Goal: Task Accomplishment & Management: Manage account settings

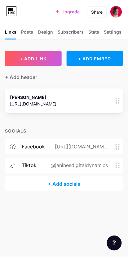
click at [75, 184] on div "+ Add socials" at bounding box center [64, 183] width 118 height 15
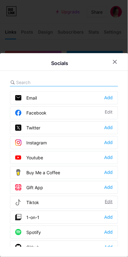
click at [110, 200] on div "Edit" at bounding box center [109, 202] width 8 height 6
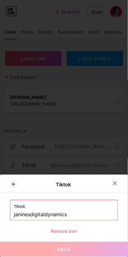
click at [85, 210] on input "janinesdigitaldynamics" at bounding box center [64, 214] width 100 height 11
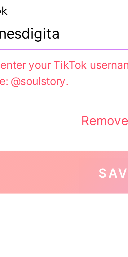
type input "janinesdigit"
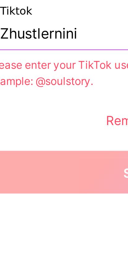
click at [17, 200] on input "Zhustlernini" at bounding box center [64, 201] width 100 height 11
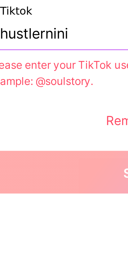
click at [52, 201] on input "hustlernini" at bounding box center [64, 201] width 100 height 11
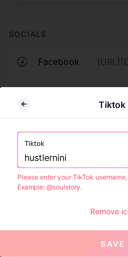
click at [15, 202] on input "hustlernini" at bounding box center [64, 201] width 100 height 11
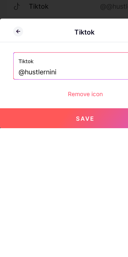
click at [61, 247] on span "Save" at bounding box center [64, 249] width 14 height 5
type input "[URL][DOMAIN_NAME]"
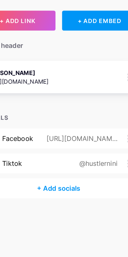
click at [57, 104] on div "[URL][DOMAIN_NAME]" at bounding box center [33, 104] width 47 height 7
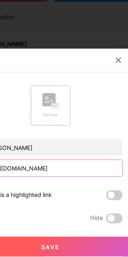
click at [101, 190] on input "[URL][DOMAIN_NAME]" at bounding box center [64, 190] width 108 height 12
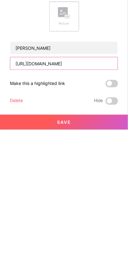
type input "[URL][DOMAIN_NAME]"
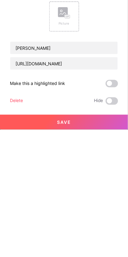
click at [76, 247] on button "Save" at bounding box center [64, 249] width 128 height 15
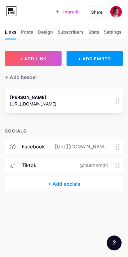
click at [81, 147] on div "[URL][DOMAIN_NAME]" at bounding box center [80, 146] width 71 height 7
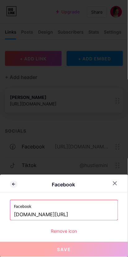
click at [98, 213] on input "[DOMAIN_NAME][URL]" at bounding box center [64, 214] width 100 height 11
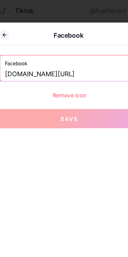
click at [73, 244] on button "Save" at bounding box center [64, 249] width 128 height 15
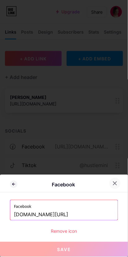
click at [113, 184] on icon at bounding box center [115, 183] width 5 height 5
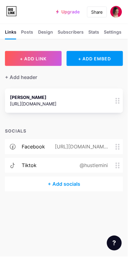
click at [90, 98] on div "[PERSON_NAME] [URL][DOMAIN_NAME] 0" at bounding box center [55, 100] width 91 height 14
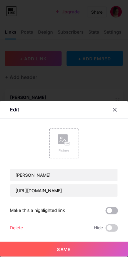
click at [114, 211] on span at bounding box center [112, 210] width 12 height 7
click at [106, 212] on input "checkbox" at bounding box center [106, 212] width 0 height 0
click at [65, 142] on rect at bounding box center [63, 139] width 10 height 10
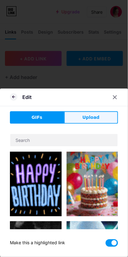
click at [95, 112] on button "Upload" at bounding box center [91, 117] width 54 height 12
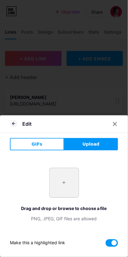
click at [66, 177] on input "file" at bounding box center [64, 182] width 29 height 29
click at [70, 183] on input "file" at bounding box center [64, 182] width 29 height 29
type input "C:\fakepath\184c599c-02ee-4f6d-977a-a64a03262dd7-1_all_21506.png"
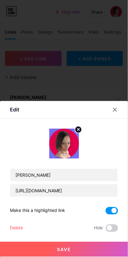
click at [98, 143] on div "[PERSON_NAME] [URL][DOMAIN_NAME]" at bounding box center [64, 163] width 108 height 68
click at [104, 243] on button "Save" at bounding box center [64, 249] width 128 height 15
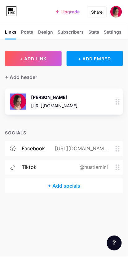
click at [78, 100] on div "[PERSON_NAME]" at bounding box center [54, 97] width 47 height 7
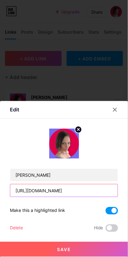
click at [85, 188] on input "[URL][DOMAIN_NAME]" at bounding box center [64, 190] width 108 height 12
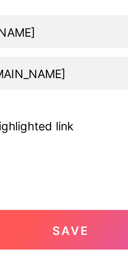
click at [75, 204] on div "[PERSON_NAME] [URL][DOMAIN_NAME] Make this a highlighted link Delete Hide Save" at bounding box center [64, 180] width 108 height 103
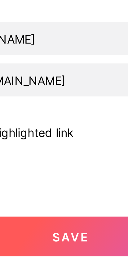
click at [71, 252] on span "Save" at bounding box center [64, 249] width 14 height 5
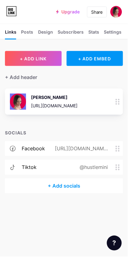
click at [67, 99] on div "[PERSON_NAME]" at bounding box center [54, 97] width 47 height 7
click at [95, 23] on div "Upgrade bio.link/hustle... bio.link/hustlernini Share Switch accounts Nini bio.…" at bounding box center [64, 12] width 128 height 24
click at [111, 31] on div "Settings" at bounding box center [113, 34] width 18 height 10
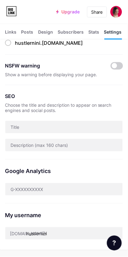
scroll to position [53, 0]
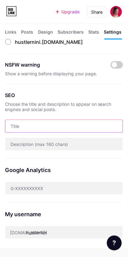
click at [52, 123] on input "text" at bounding box center [64, 126] width 118 height 12
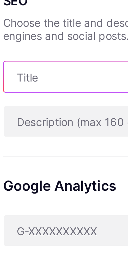
click at [26, 123] on input "text" at bounding box center [64, 126] width 118 height 12
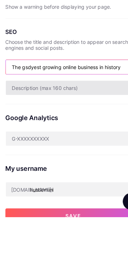
type input "The gsdyest growing online business in history"
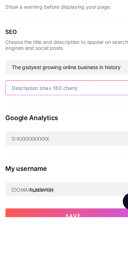
click at [59, 142] on input "text" at bounding box center [64, 144] width 118 height 12
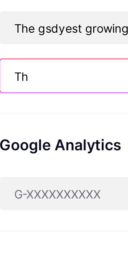
type input "T"
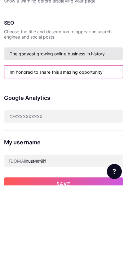
type input "Im honored to share this amazing opportunity"
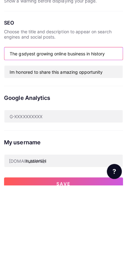
click at [32, 127] on input "The gsdyest growing online business in history" at bounding box center [64, 126] width 118 height 12
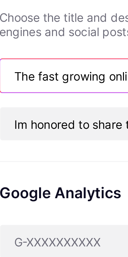
click at [28, 125] on input "The fast growing online business in history" at bounding box center [64, 126] width 118 height 12
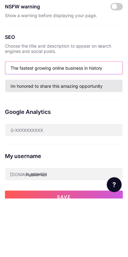
type input "The fastest growing online business in history"
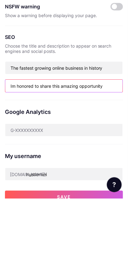
click at [108, 142] on input "Im honored to share this amazing opportunity" at bounding box center [64, 144] width 118 height 12
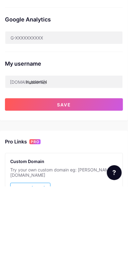
scroll to position [133, 0]
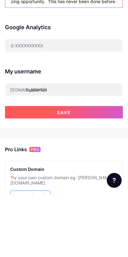
type input "Im honored to share this amazing opportunity. This has never been done before ."
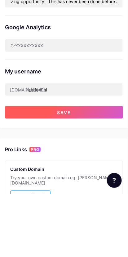
click at [82, 170] on button "Save" at bounding box center [64, 175] width 118 height 12
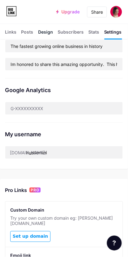
click at [52, 31] on div "Design" at bounding box center [45, 34] width 15 height 10
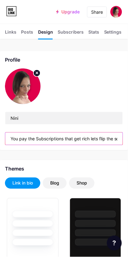
click at [67, 138] on input "You pay the Subscriptions that get rich lets flip the script🙏" at bounding box center [64, 138] width 118 height 12
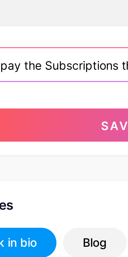
click at [62, 137] on input "You pay the Subscriptions that get rich lets flip the script🙏" at bounding box center [64, 138] width 118 height 12
click at [63, 138] on input "You pay the Subscriptions that get rich lets flip the script🙏" at bounding box center [64, 138] width 118 height 12
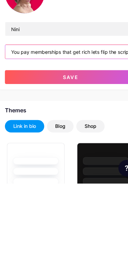
click at [70, 138] on input "You pay memberships that get rich lets flip the script🙏" at bounding box center [64, 138] width 118 height 12
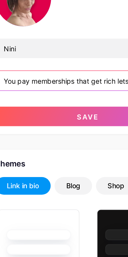
click at [73, 138] on input "You pay memberships that get rich lets flip the script🙏" at bounding box center [64, 138] width 118 height 12
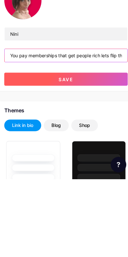
type input "You pay memberships that get people rich lets flip the script🙏"
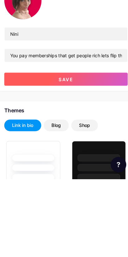
click at [84, 160] on button "Save" at bounding box center [64, 161] width 118 height 12
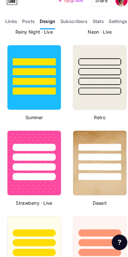
scroll to position [553, 0]
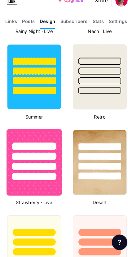
click at [52, 157] on div at bounding box center [32, 160] width 42 height 7
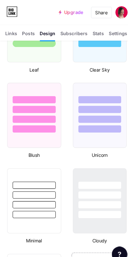
scroll to position [853, 0]
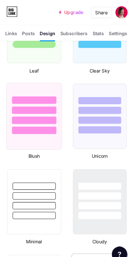
click at [49, 118] on div at bounding box center [33, 103] width 52 height 49
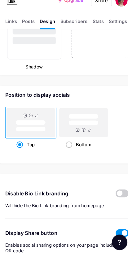
scroll to position [1091, 0]
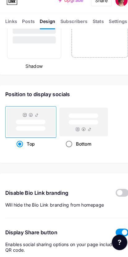
click at [88, 123] on rect at bounding box center [80, 127] width 46 height 27
click at [67, 155] on input "Bottom" at bounding box center [65, 157] width 4 height 4
radio input "true"
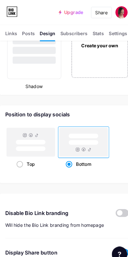
scroll to position [1082, 0]
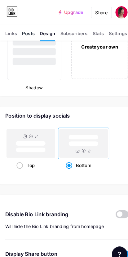
click at [30, 31] on div "Posts" at bounding box center [27, 34] width 12 height 10
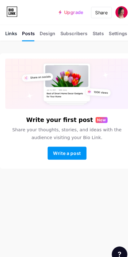
click at [13, 32] on div "Links" at bounding box center [10, 34] width 11 height 10
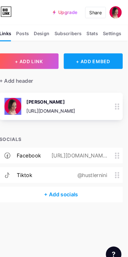
click at [104, 56] on div "+ ADD EMBED" at bounding box center [95, 58] width 57 height 15
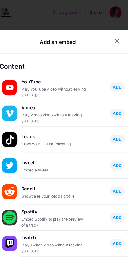
click at [124, 32] on div "Add an embed Content YouTube Play YouTube video without leaving your page. ADD …" at bounding box center [64, 143] width 128 height 228
click at [114, 35] on div at bounding box center [117, 39] width 11 height 11
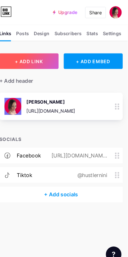
click at [53, 53] on button "+ ADD LINK" at bounding box center [33, 58] width 57 height 15
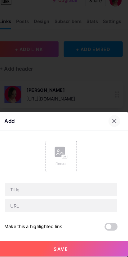
click at [117, 124] on div at bounding box center [115, 126] width 11 height 11
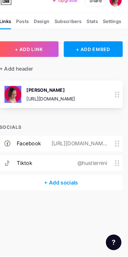
click at [93, 147] on div "[URL][DOMAIN_NAME]" at bounding box center [80, 148] width 71 height 7
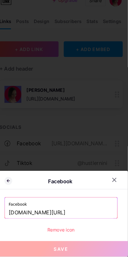
click at [76, 229] on div "Remove icon" at bounding box center [64, 231] width 108 height 7
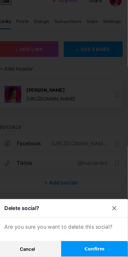
click at [104, 242] on button "Confirm" at bounding box center [96, 249] width 64 height 15
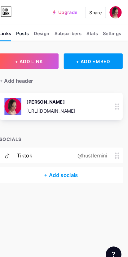
click at [32, 31] on div "Posts" at bounding box center [27, 34] width 12 height 10
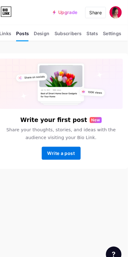
click at [80, 142] on button "Write a post" at bounding box center [64, 146] width 37 height 12
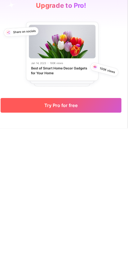
click at [79, 235] on span "Try Pro for free" at bounding box center [64, 234] width 32 height 5
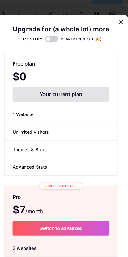
click at [86, 97] on div "Your current plan" at bounding box center [64, 102] width 93 height 14
click at [77, 136] on li "Unlimited visitors" at bounding box center [64, 137] width 108 height 17
click at [59, 148] on li "Themes & Apps" at bounding box center [64, 154] width 108 height 17
click at [57, 163] on li "Advanced Stats" at bounding box center [64, 171] width 108 height 16
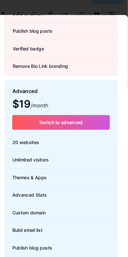
scroll to position [350, 0]
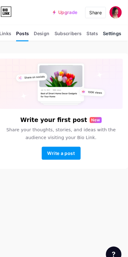
click at [116, 31] on div "Settings" at bounding box center [113, 34] width 18 height 10
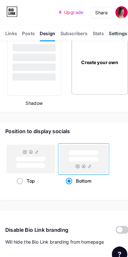
scroll to position [1067, 0]
